Goal: Task Accomplishment & Management: Use online tool/utility

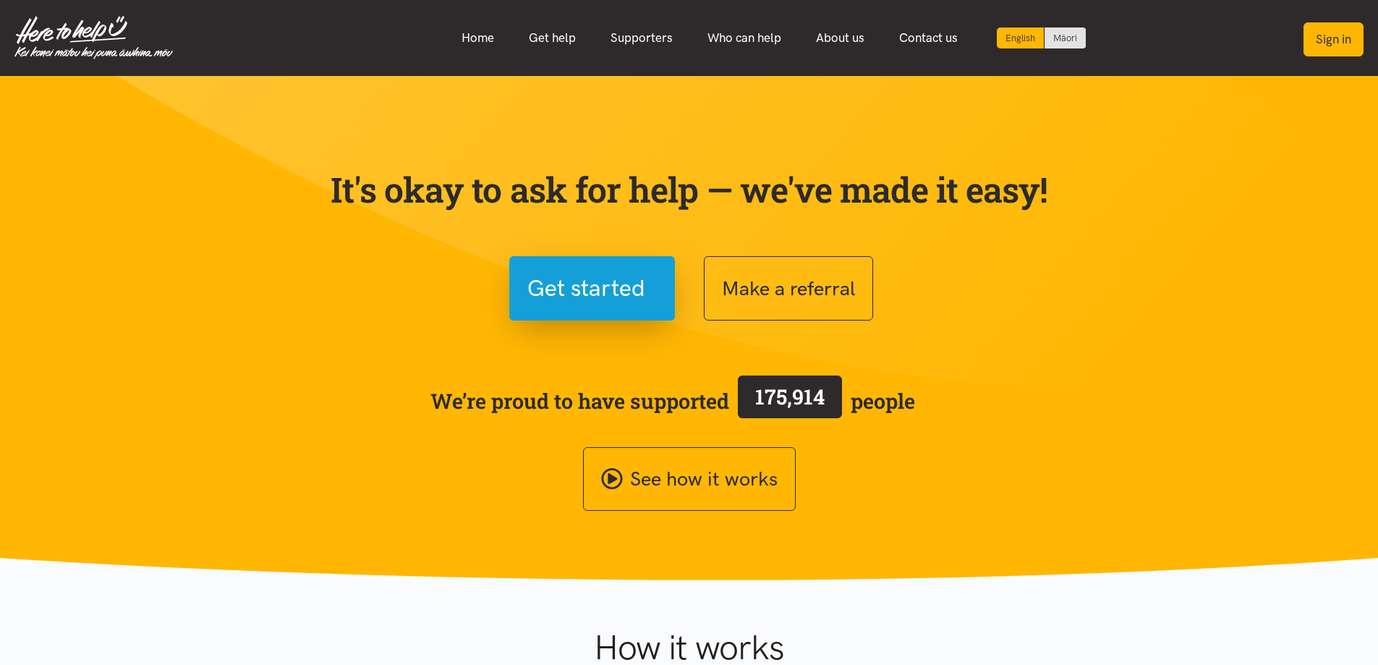
click at [1331, 43] on button "Sign in" at bounding box center [1333, 39] width 60 height 34
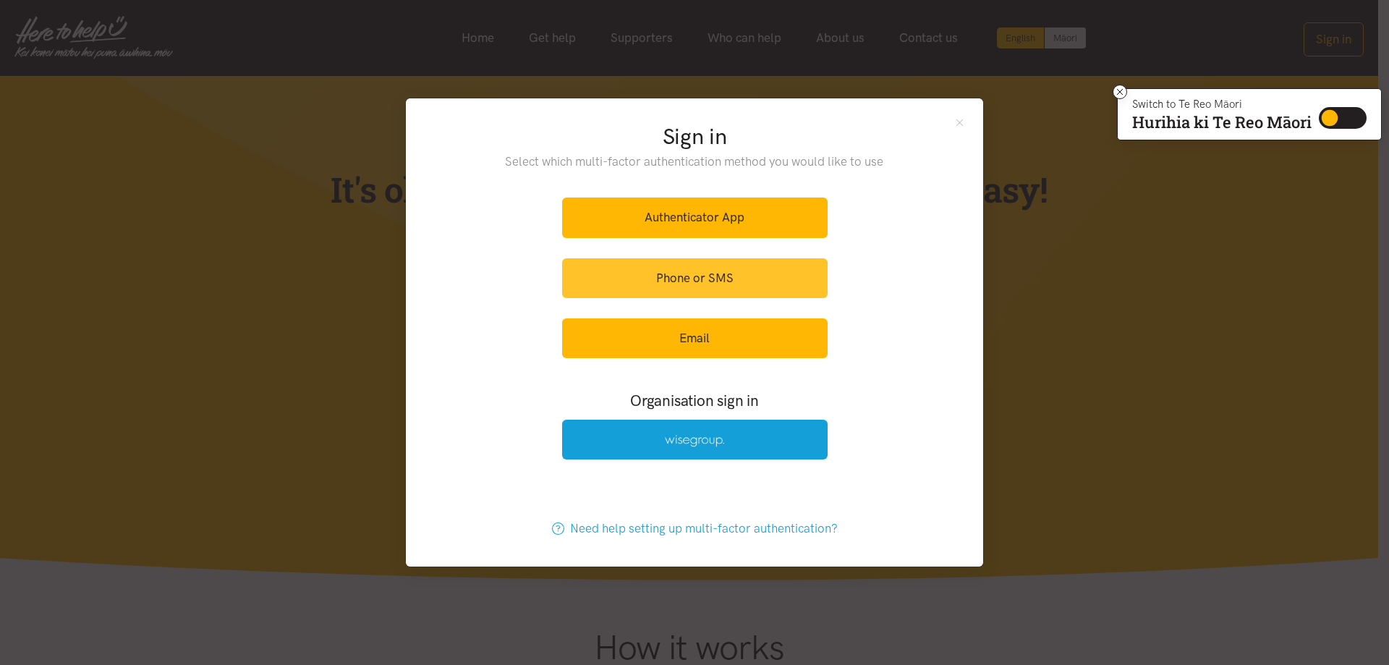
click at [723, 265] on link "Phone or SMS" at bounding box center [694, 278] width 265 height 40
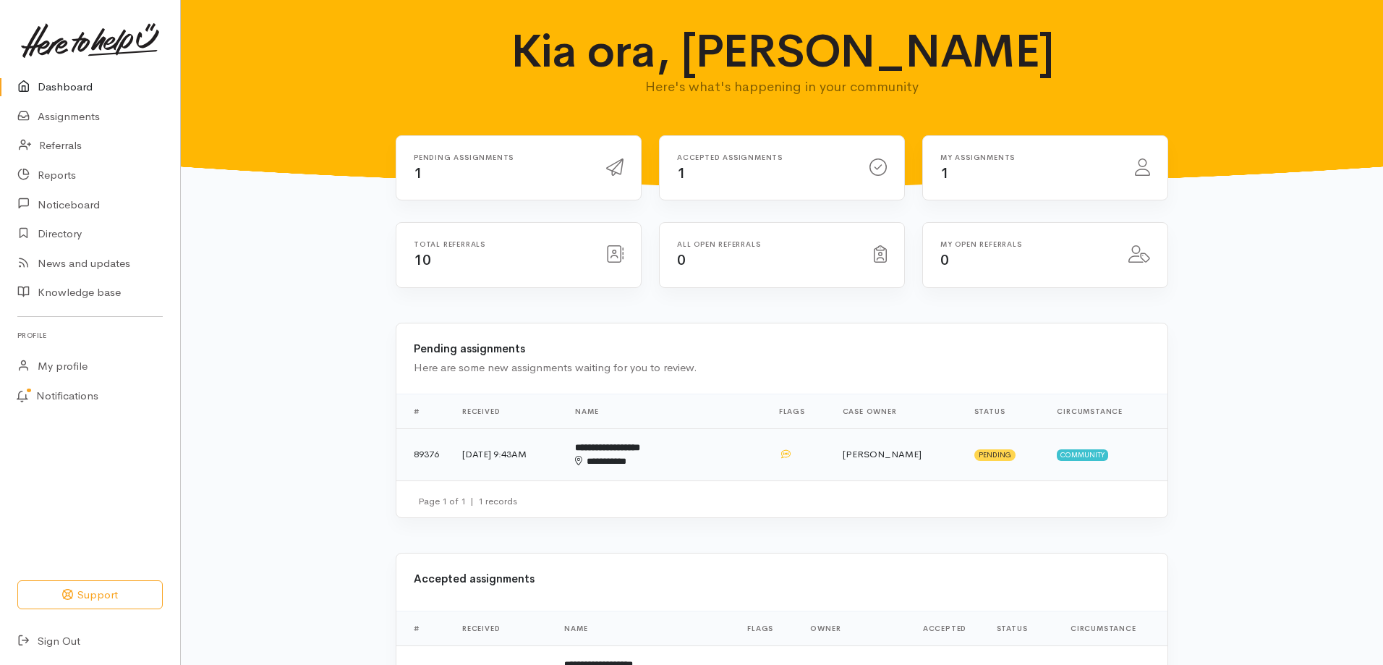
click at [649, 454] on div "**********" at bounding box center [642, 461] width 135 height 14
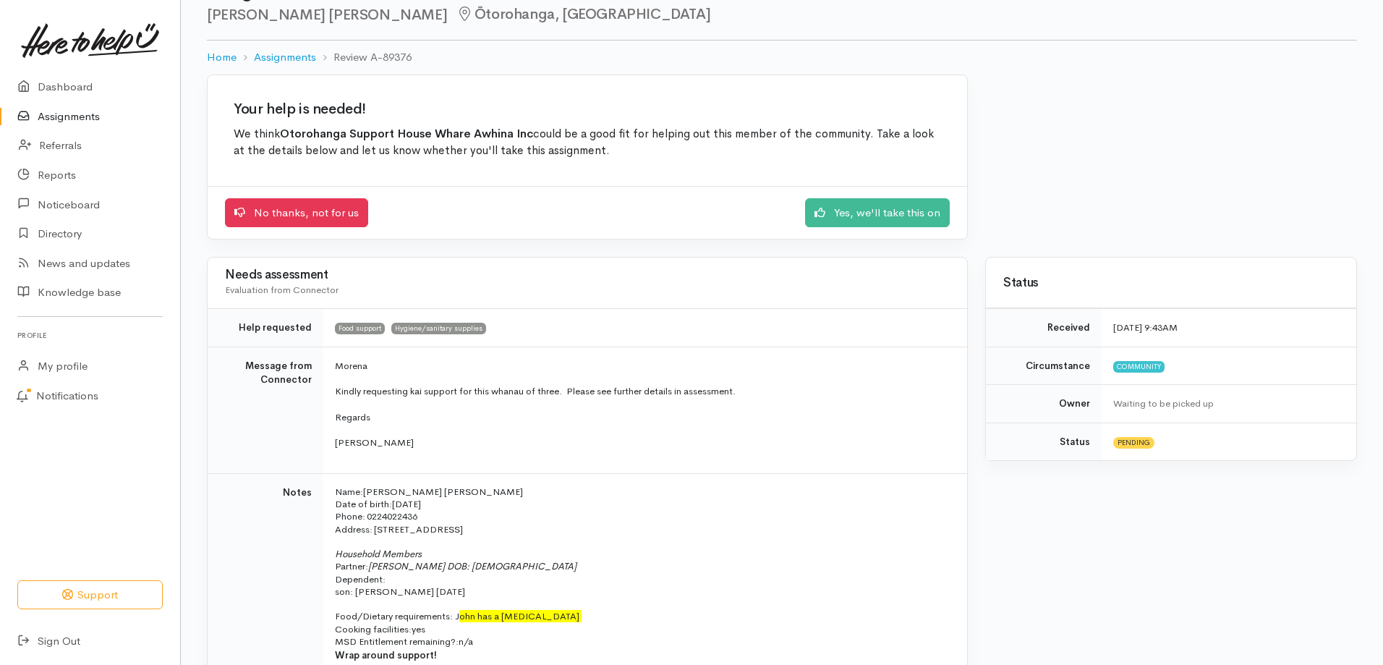
scroll to position [43, 0]
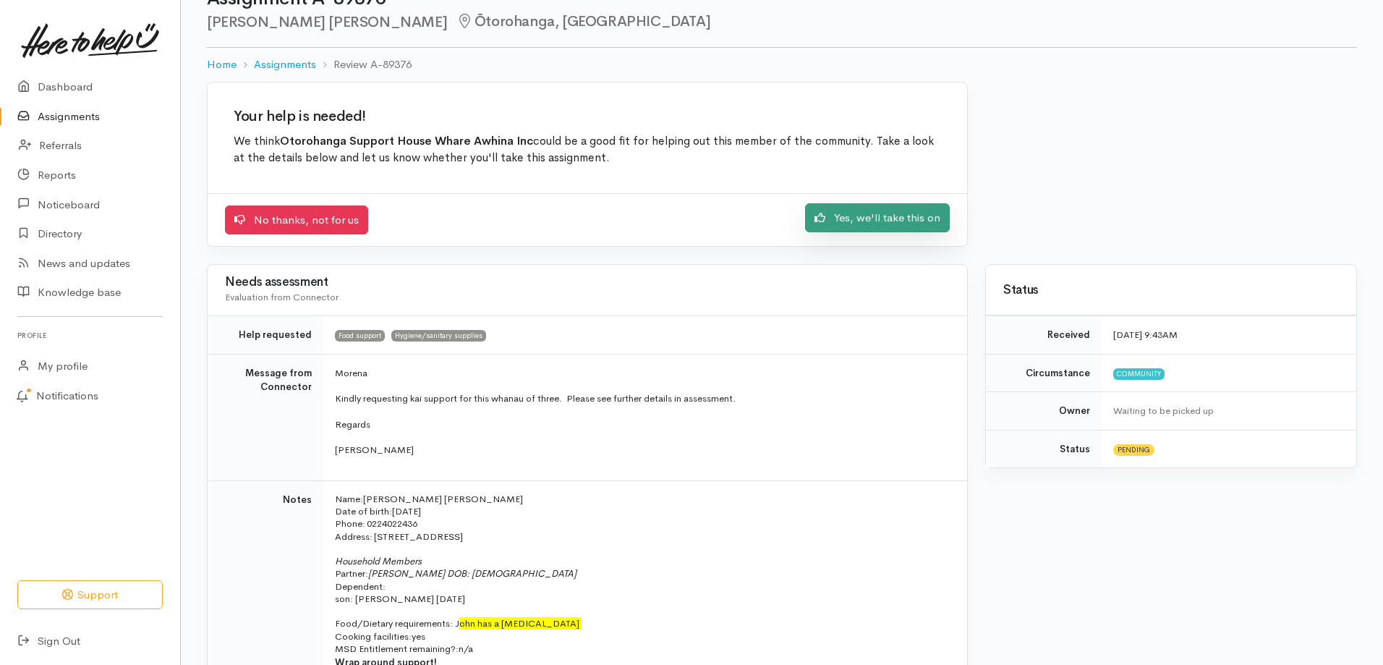
click at [870, 214] on link "Yes, we'll take this on" at bounding box center [877, 218] width 145 height 30
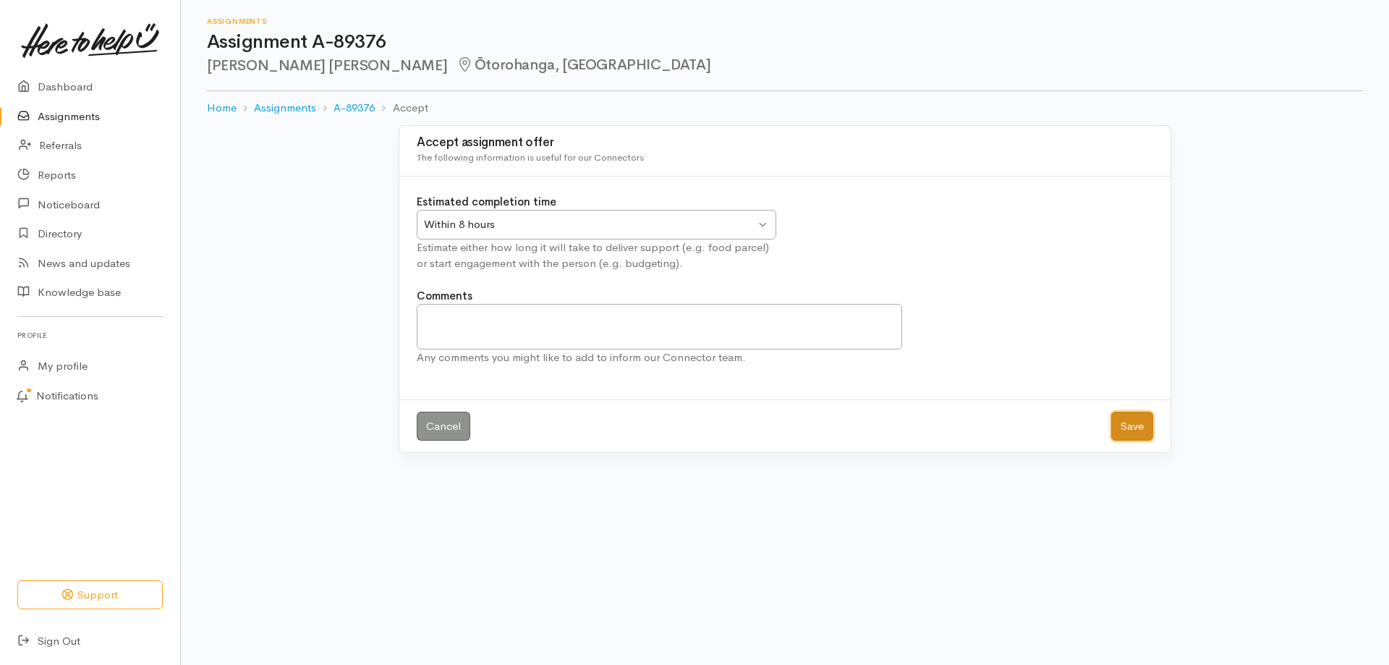
click at [1115, 425] on button "Save" at bounding box center [1132, 427] width 42 height 30
